Goal: Find specific page/section: Find specific page/section

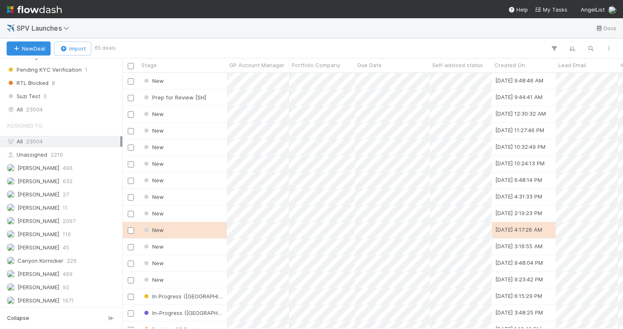
scroll to position [624, 0]
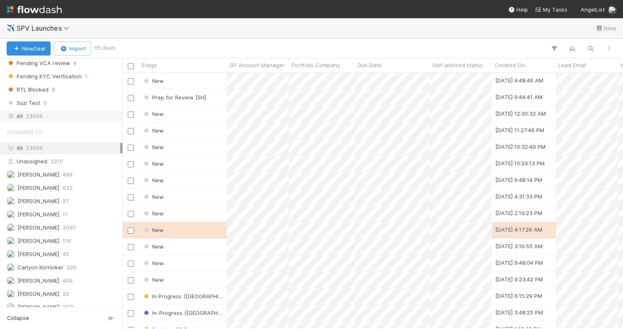
click at [52, 112] on div "All 23004" at bounding box center [64, 116] width 114 height 10
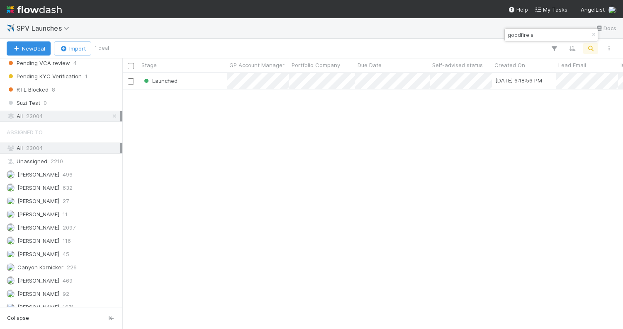
scroll to position [256, 500]
type input "goodfire ai"
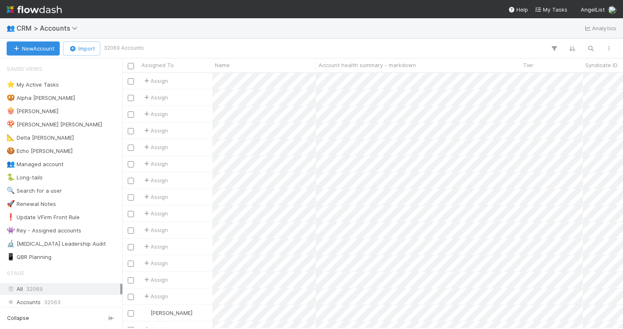
scroll to position [256, 500]
click at [223, 30] on div "👥 CRM > Accounts Analytics" at bounding box center [311, 28] width 623 height 20
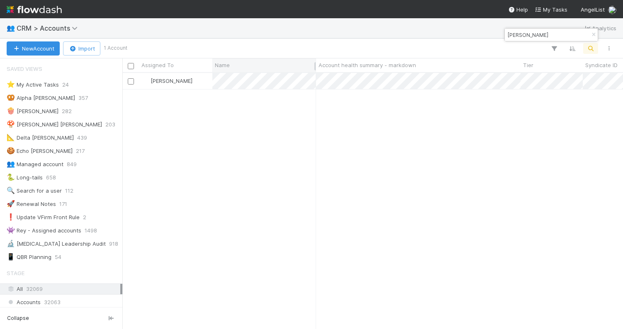
type input "edith harbau"
click at [545, 36] on input "edith harbau" at bounding box center [547, 35] width 83 height 10
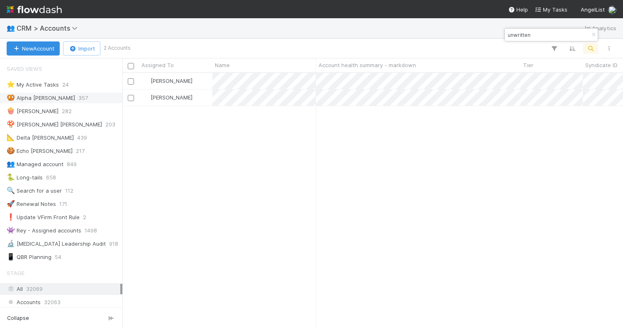
type input "unwritten"
